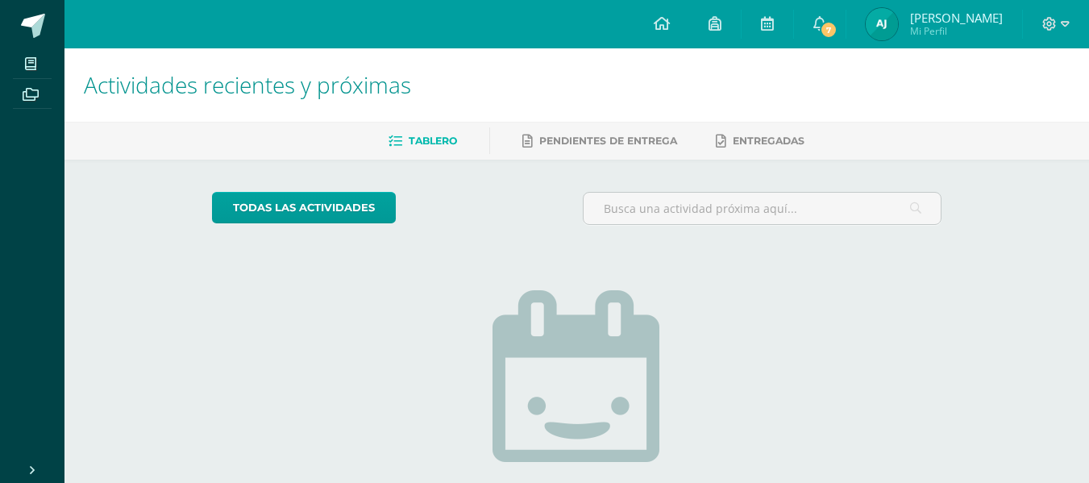
click at [898, 16] on img at bounding box center [882, 24] width 32 height 32
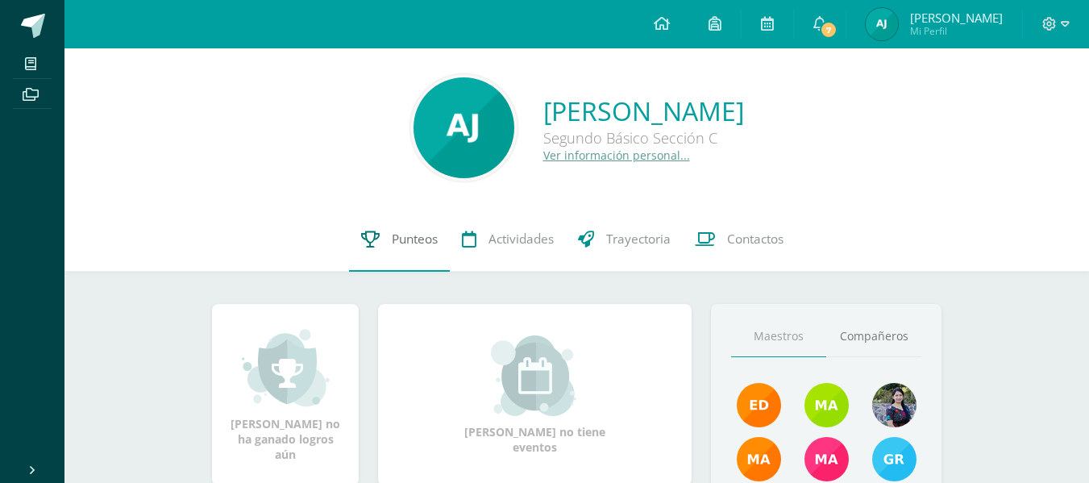
click at [404, 231] on span "Punteos" at bounding box center [415, 239] width 46 height 17
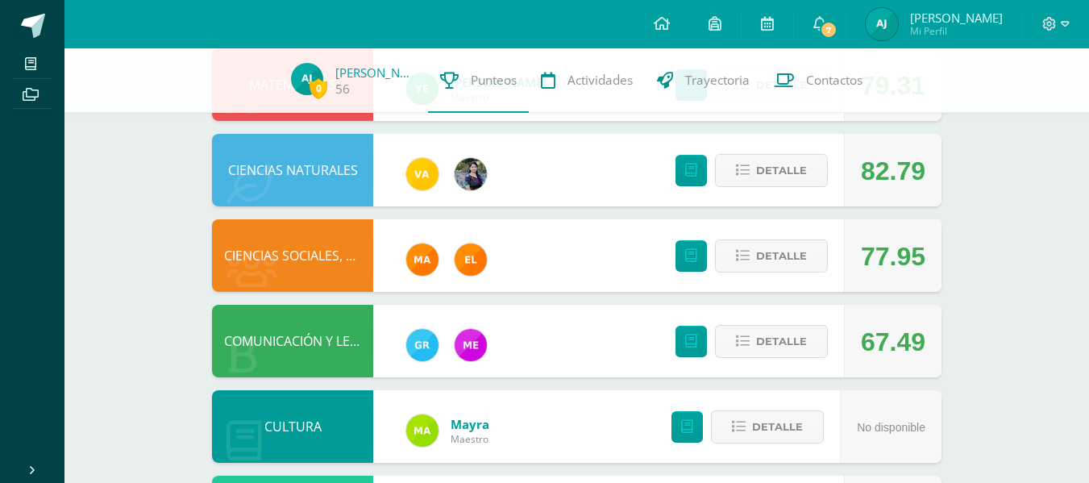
scroll to position [463, 0]
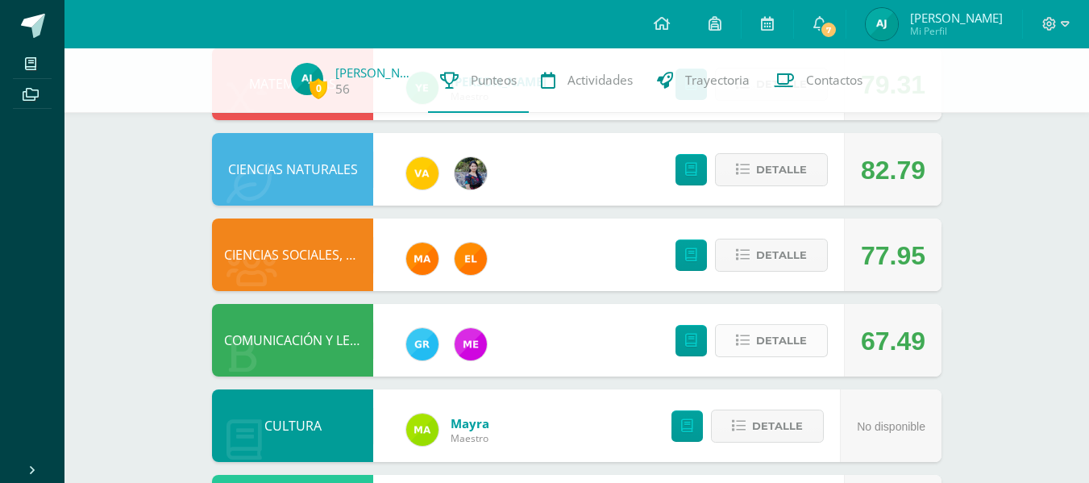
click at [755, 339] on button "Detalle" at bounding box center [771, 340] width 113 height 33
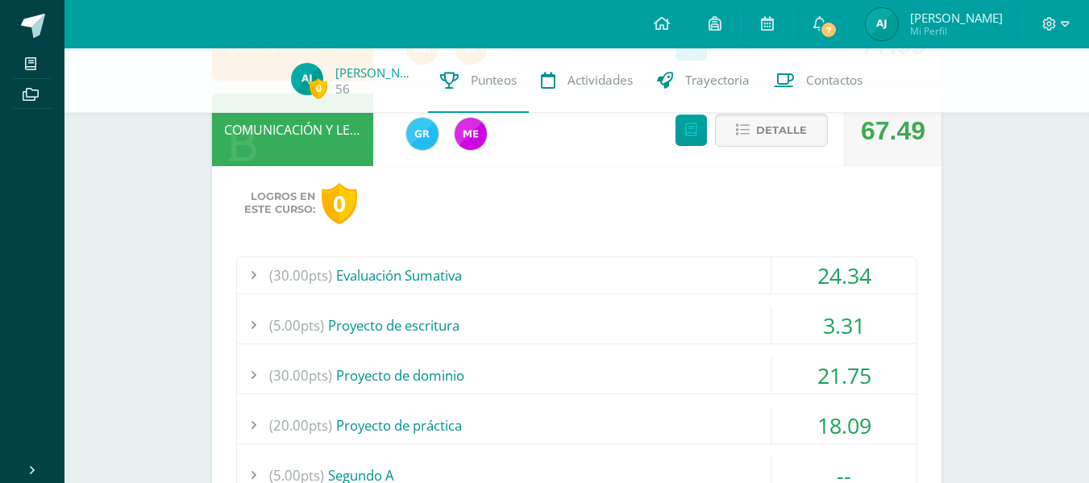
scroll to position [672, 0]
click at [484, 267] on div "(30.00pts) Evaluación Sumativa" at bounding box center [576, 276] width 679 height 36
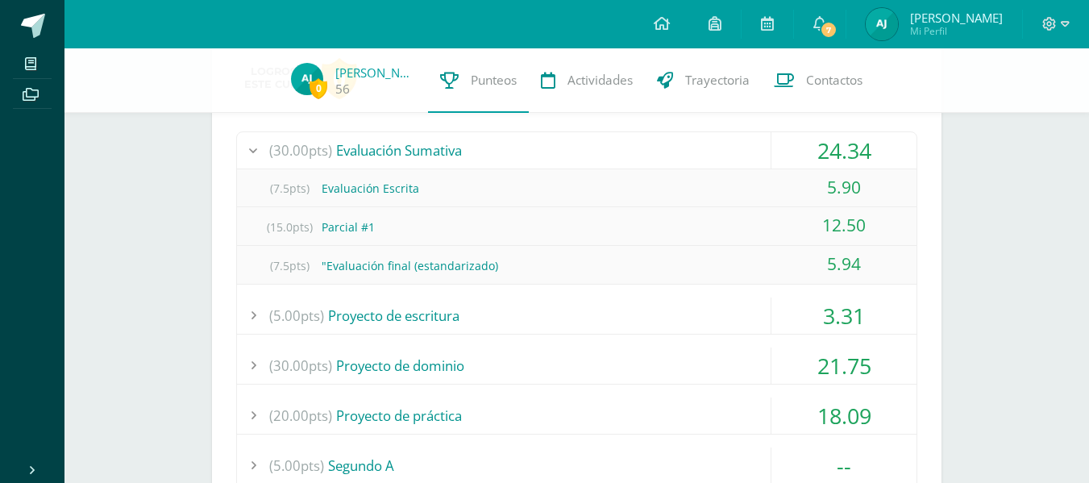
scroll to position [800, 0]
click at [434, 334] on div "(30.00pts) Evaluación Sumativa 24.34 (7.5pts) Evaluación Escrita 5.90 (15.0pts)…" at bounding box center [576, 400] width 681 height 541
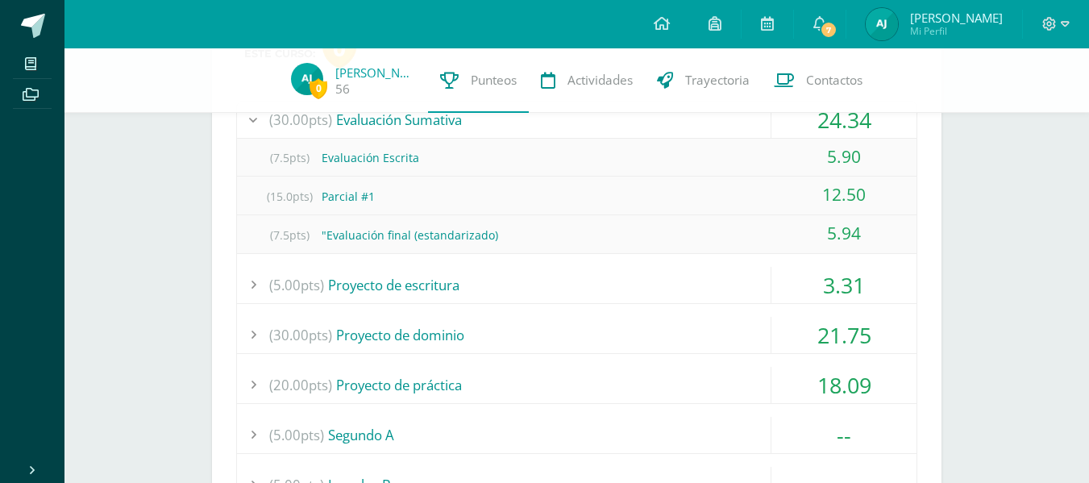
scroll to position [829, 0]
click at [380, 304] on div "(30.00pts) Evaluación Sumativa 24.34 (7.5pts) Evaluación Escrita 5.90 (15.0pts)…" at bounding box center [576, 370] width 681 height 541
click at [409, 279] on div "(5.00pts) Proyecto de escritura" at bounding box center [576, 284] width 679 height 36
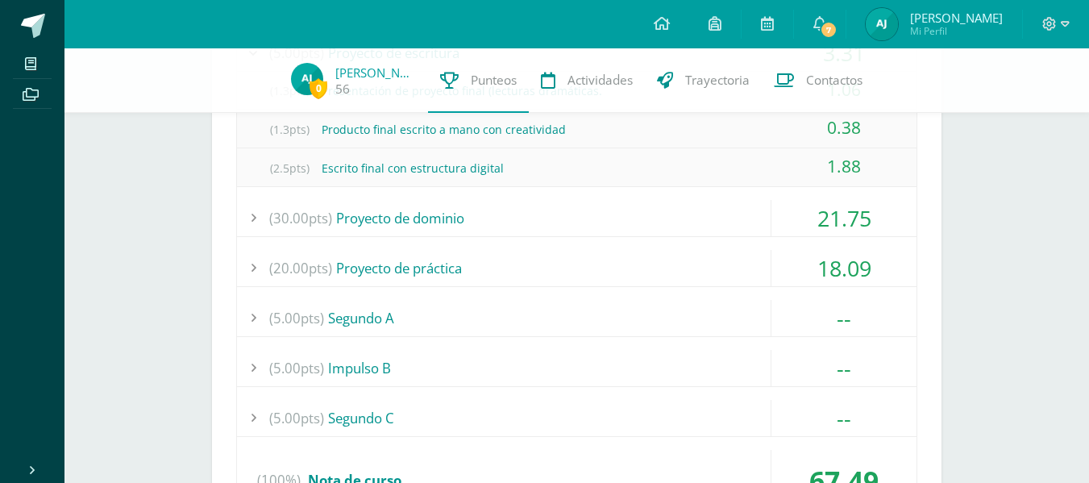
scroll to position [948, 0]
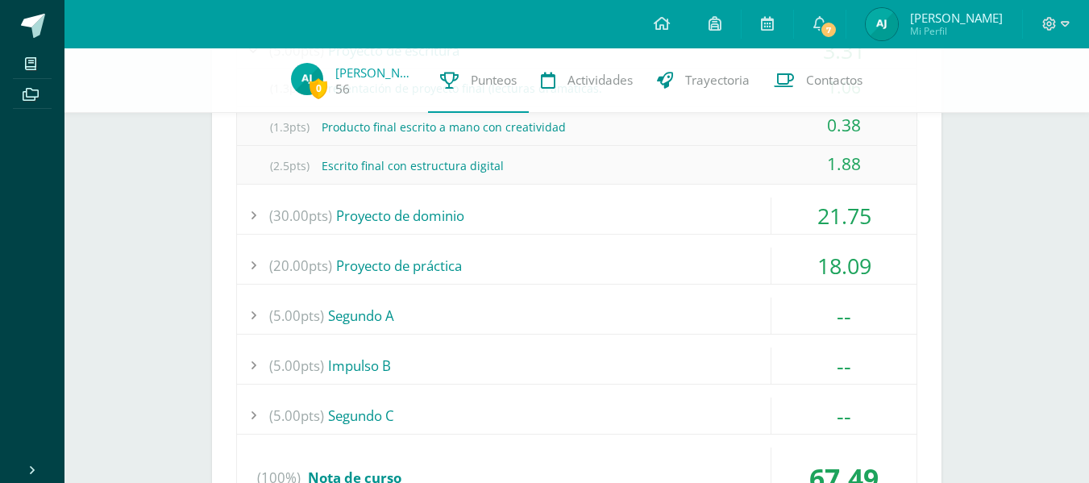
click at [387, 220] on div "(30.00pts) Proyecto de dominio" at bounding box center [576, 215] width 679 height 36
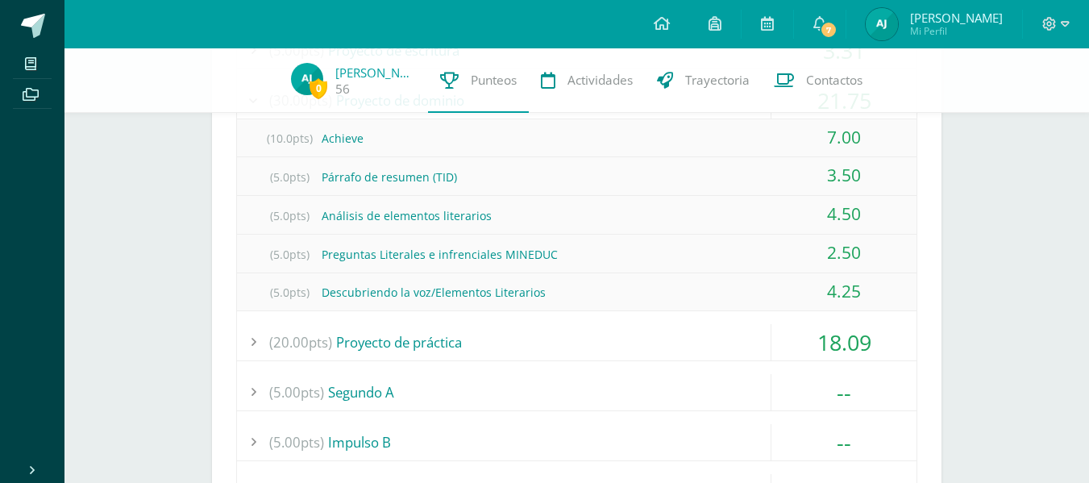
click at [431, 343] on div "(20.00pts) Proyecto de práctica" at bounding box center [576, 342] width 679 height 36
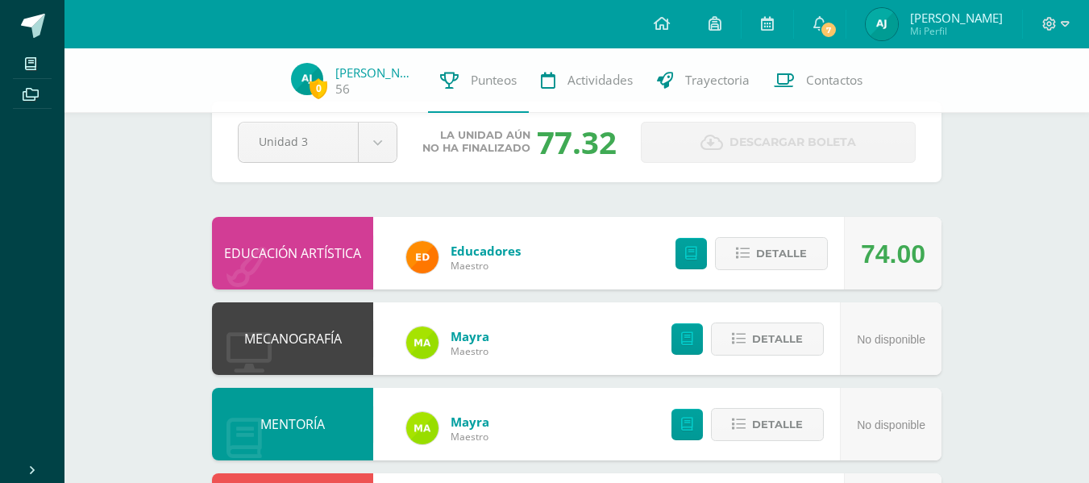
scroll to position [0, 0]
